Goal: Navigation & Orientation: Find specific page/section

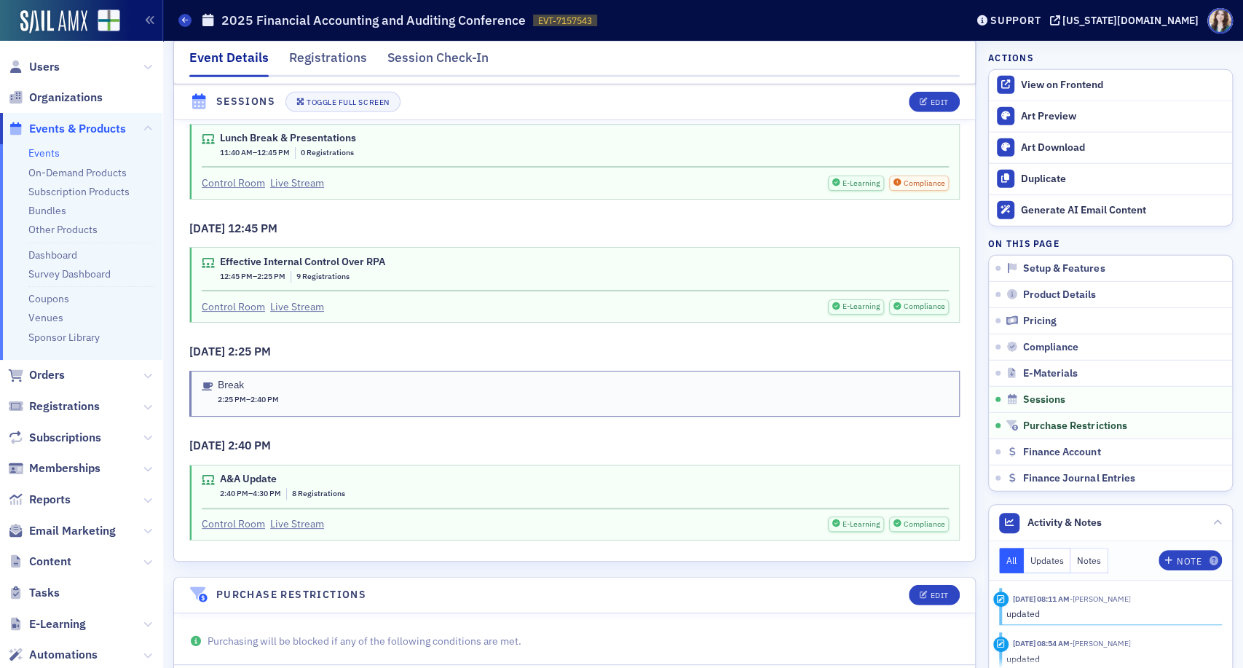
scroll to position [2600, 0]
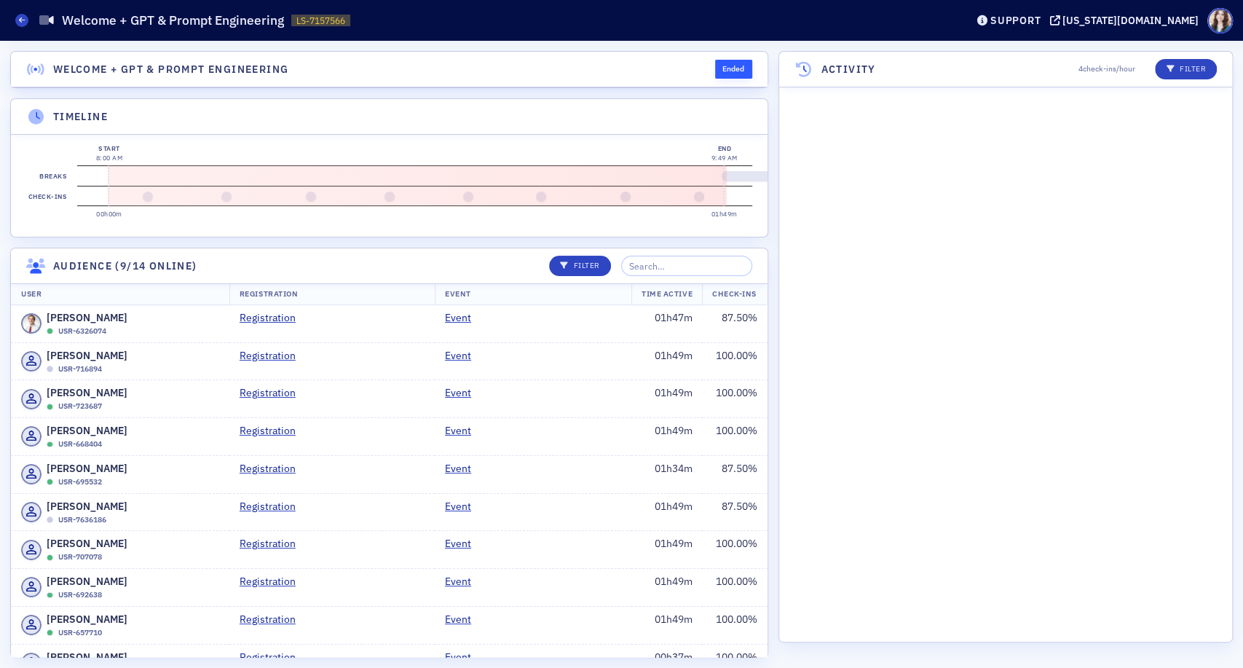
scroll to position [11435, 0]
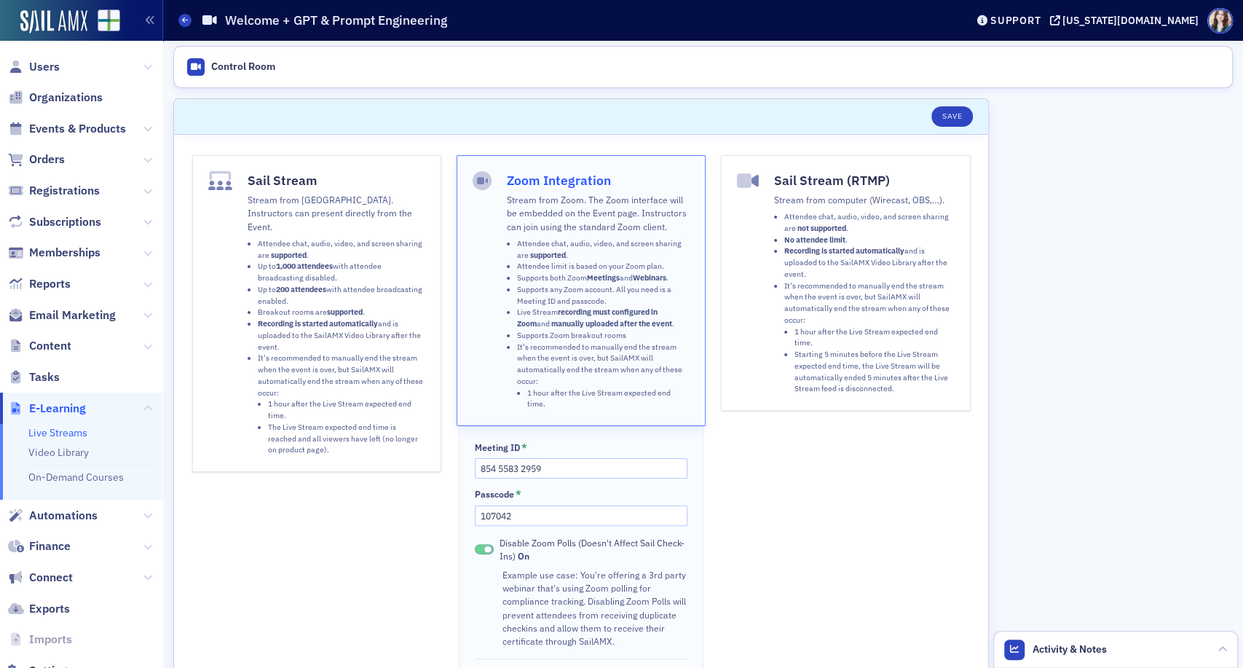
scroll to position [42, 0]
